Goal: Transaction & Acquisition: Download file/media

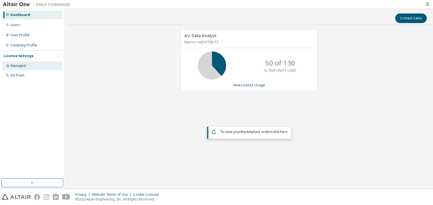
click at [20, 65] on div "Managed" at bounding box center [17, 66] width 15 height 5
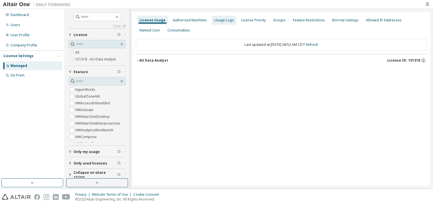
click at [220, 20] on div "Usage Logs" at bounding box center [224, 20] width 20 height 5
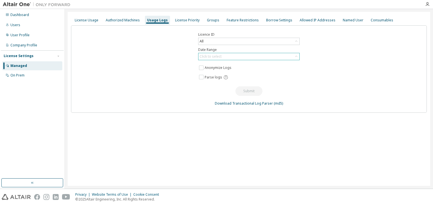
click at [213, 57] on div "Click to select" at bounding box center [210, 56] width 22 height 5
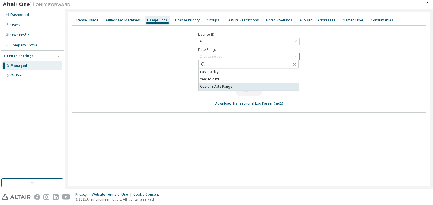
click at [209, 88] on li "Custom Date Range" at bounding box center [249, 86] width 100 height 7
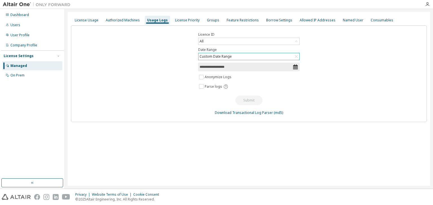
click at [274, 66] on input "**********" at bounding box center [245, 67] width 93 height 6
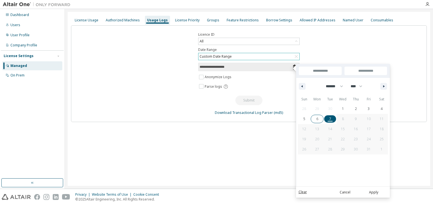
click at [317, 108] on div "28 29 30 1 2 3 4 5 6 7 8 9 10 11 12 13 14 15 16 17 18 19 20 21 22 23 24 25 26 2…" at bounding box center [343, 129] width 90 height 51
click at [301, 85] on icon "button" at bounding box center [301, 86] width 3 height 2
select select "*"
click at [315, 150] on span "29" at bounding box center [317, 150] width 4 height 10
type input "*"
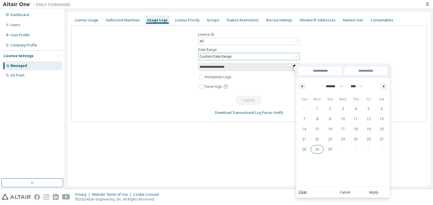
type input "*"
type input "**********"
click at [382, 86] on button "button" at bounding box center [383, 86] width 7 height 7
select select "*"
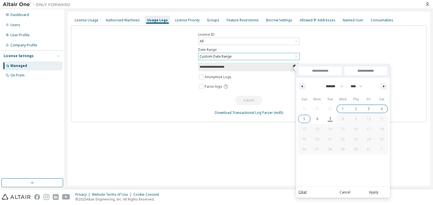
click at [304, 121] on span "5" at bounding box center [304, 119] width 2 height 10
type input "**********"
select select "*"
click at [377, 192] on button "Apply" at bounding box center [373, 192] width 27 height 6
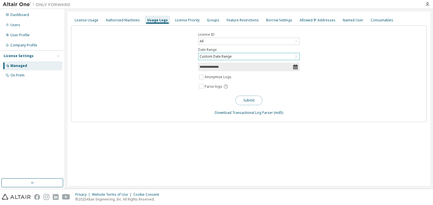
click at [254, 97] on button "Submit" at bounding box center [248, 101] width 27 height 10
click at [24, 15] on div "Dashboard" at bounding box center [19, 15] width 19 height 5
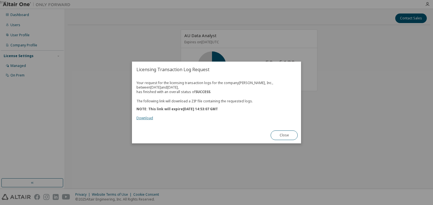
click at [145, 118] on link "Download" at bounding box center [144, 118] width 17 height 5
drag, startPoint x: 246, startPoint y: 129, endPoint x: 246, endPoint y: 125, distance: 3.4
click at [246, 125] on div "Licensing Transaction Log Request Your request for the licensing transaction lo…" at bounding box center [216, 103] width 169 height 82
click at [279, 134] on button "Close" at bounding box center [283, 136] width 27 height 10
